Goal: Task Accomplishment & Management: Complete application form

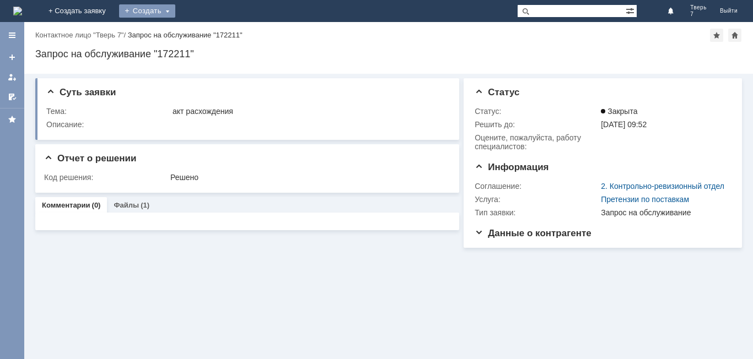
click at [175, 10] on div "Создать" at bounding box center [147, 10] width 56 height 13
click at [205, 36] on link "Заявка" at bounding box center [163, 32] width 84 height 13
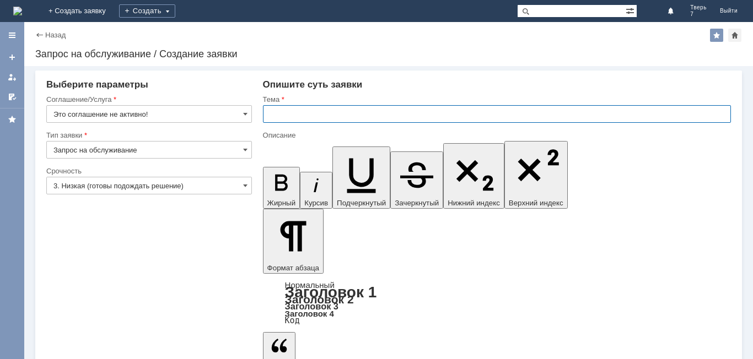
click at [272, 115] on input "text" at bounding box center [497, 114] width 468 height 18
type input "оч"
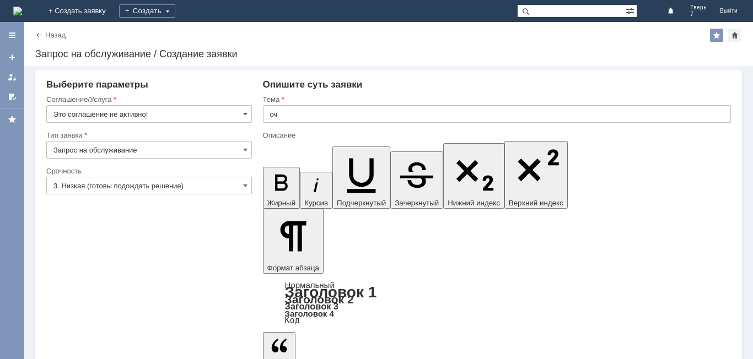
drag, startPoint x: 284, startPoint y: 3024, endPoint x: 248, endPoint y: 3040, distance: 39.2
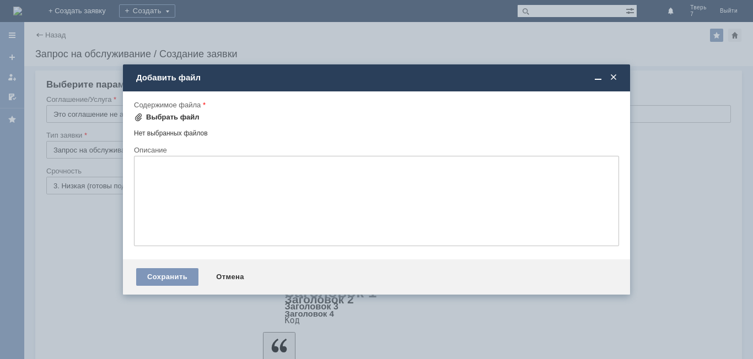
click at [172, 115] on div "Выбрать файл" at bounding box center [172, 117] width 53 height 9
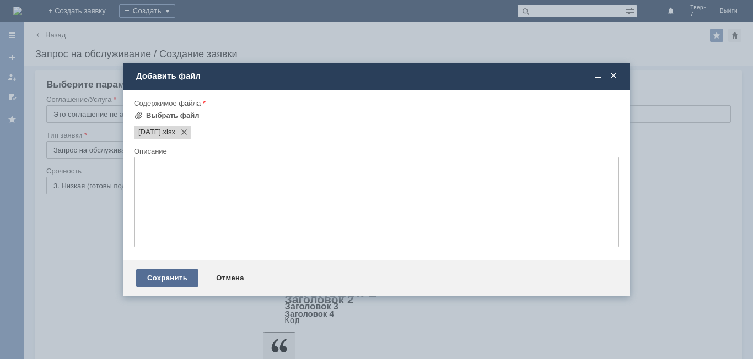
click at [156, 273] on div "Сохранить" at bounding box center [167, 278] width 62 height 18
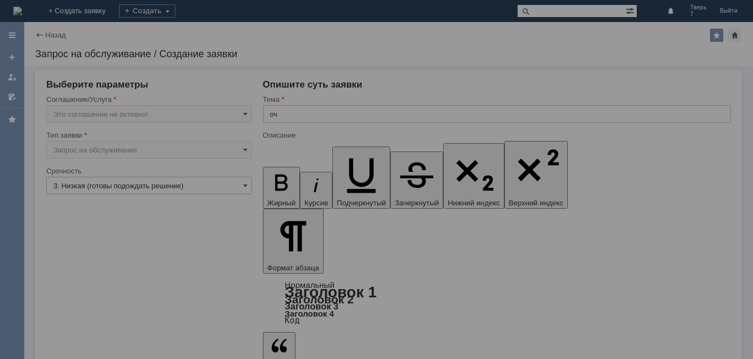
click at [73, 326] on div at bounding box center [376, 179] width 753 height 359
